Goal: Information Seeking & Learning: Learn about a topic

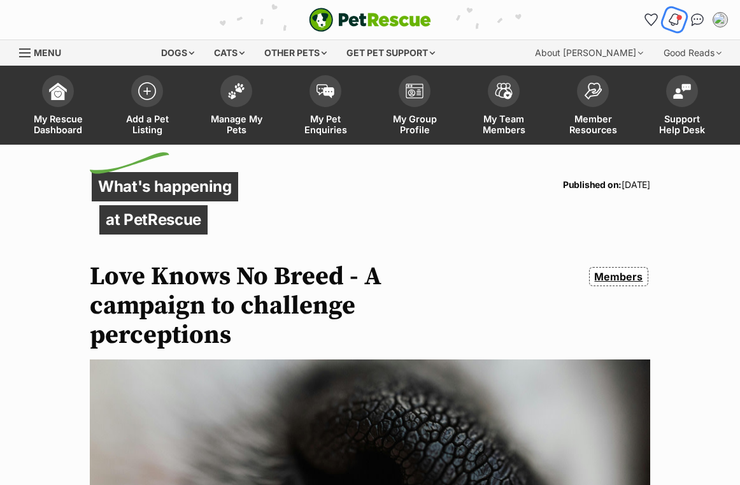
click at [677, 19] on img "Notifications" at bounding box center [675, 19] width 14 height 15
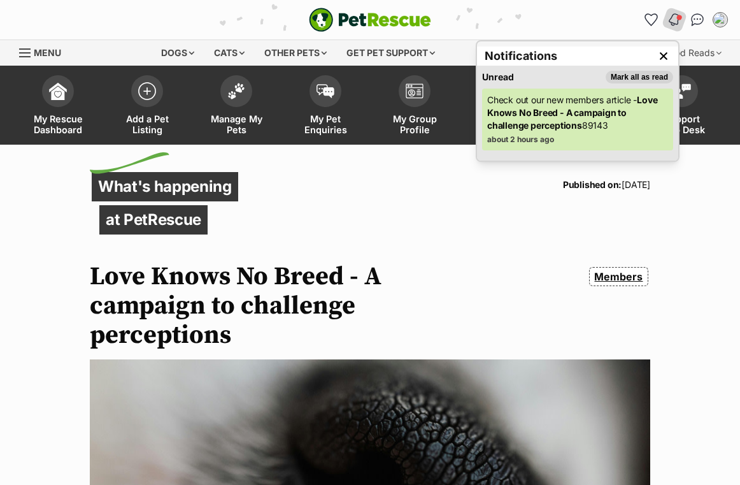
click at [529, 109] on strong "Love Knows No Breed - A campaign to challenge perceptions" at bounding box center [572, 112] width 170 height 36
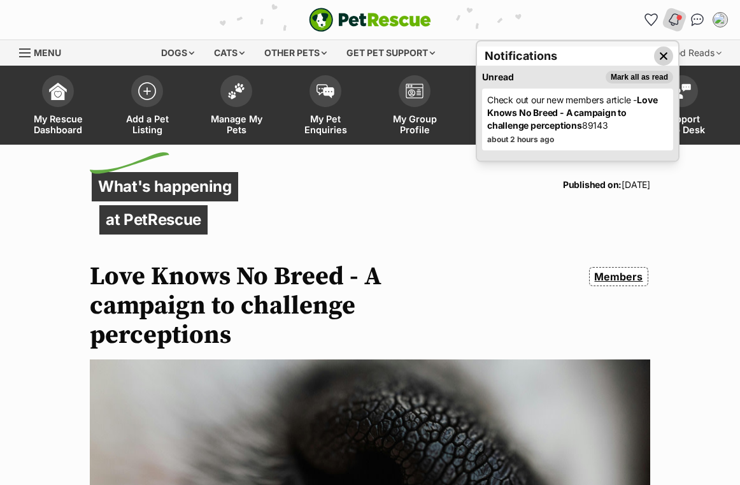
click at [668, 51] on img "Close dropdown" at bounding box center [664, 56] width 14 height 14
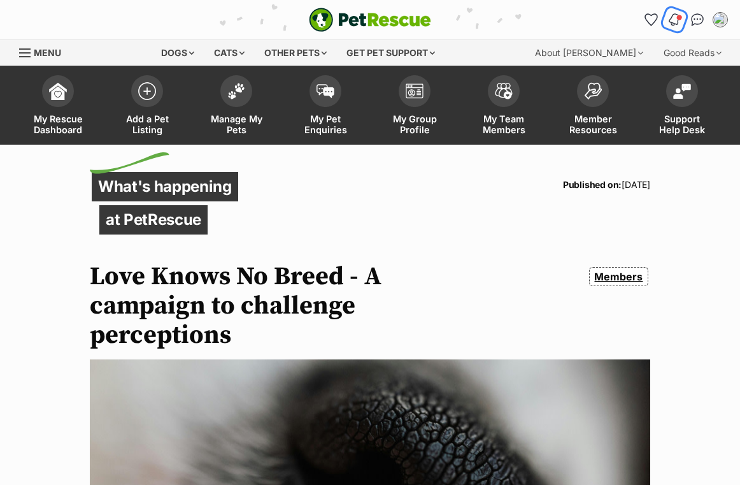
click at [680, 12] on button "Notifications" at bounding box center [674, 19] width 26 height 26
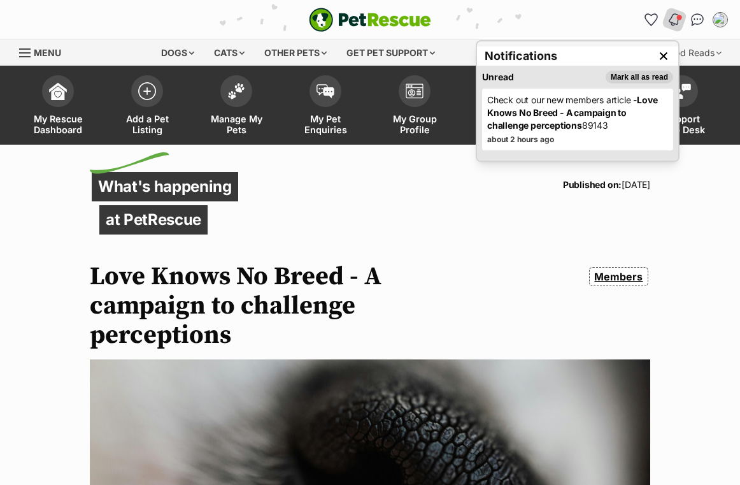
click at [467, 234] on div "What's happening at PetRescue Published on: 25 Sep, 2025 Love Knows No Breed - …" at bounding box center [370, 229] width 561 height 118
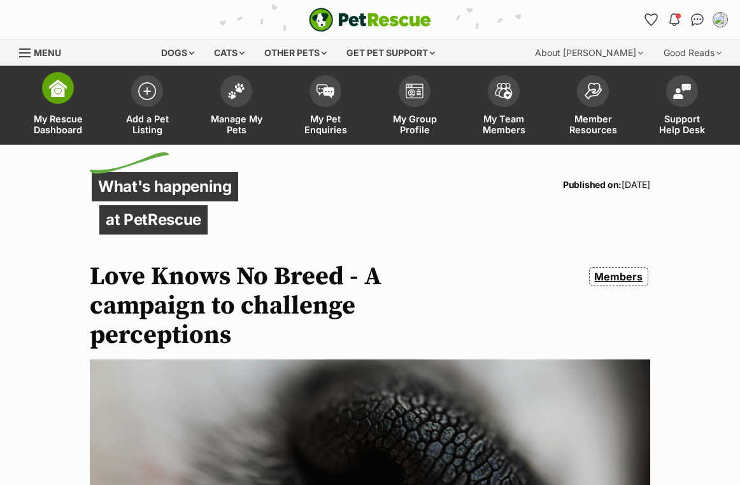
click at [61, 96] on img at bounding box center [58, 88] width 18 height 18
